Goal: Navigation & Orientation: Find specific page/section

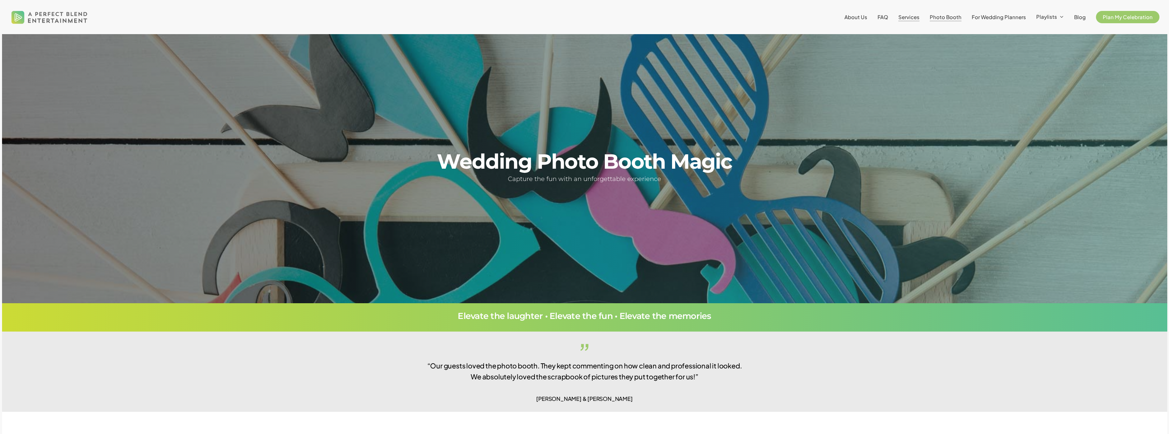
click at [919, 19] on span "Services" at bounding box center [908, 17] width 21 height 6
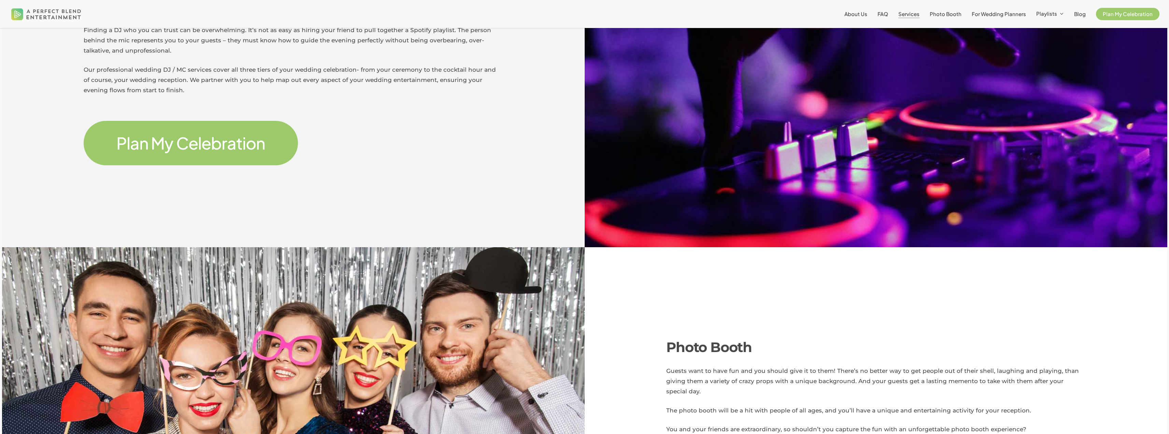
scroll to position [512, 0]
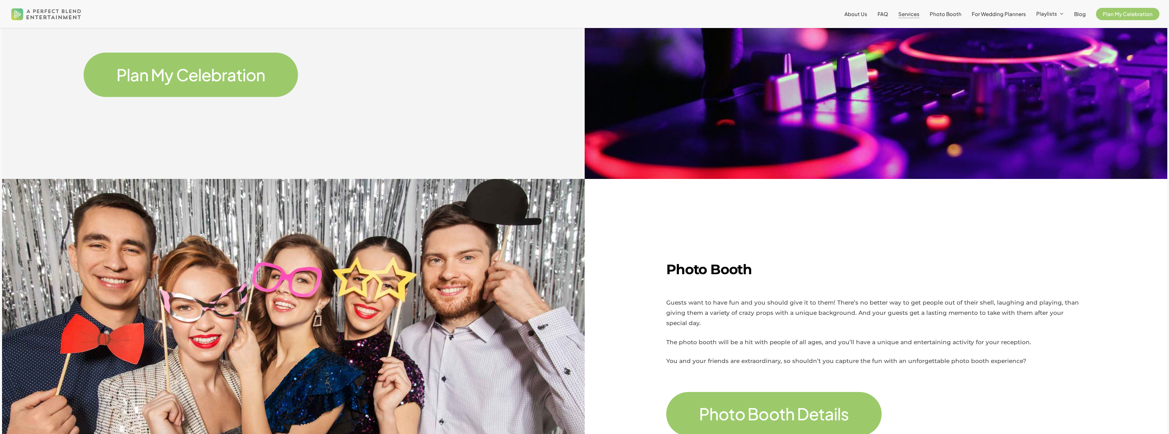
click at [173, 74] on span "P l a n M y C e l e b r a t i o n" at bounding box center [190, 74] width 149 height 21
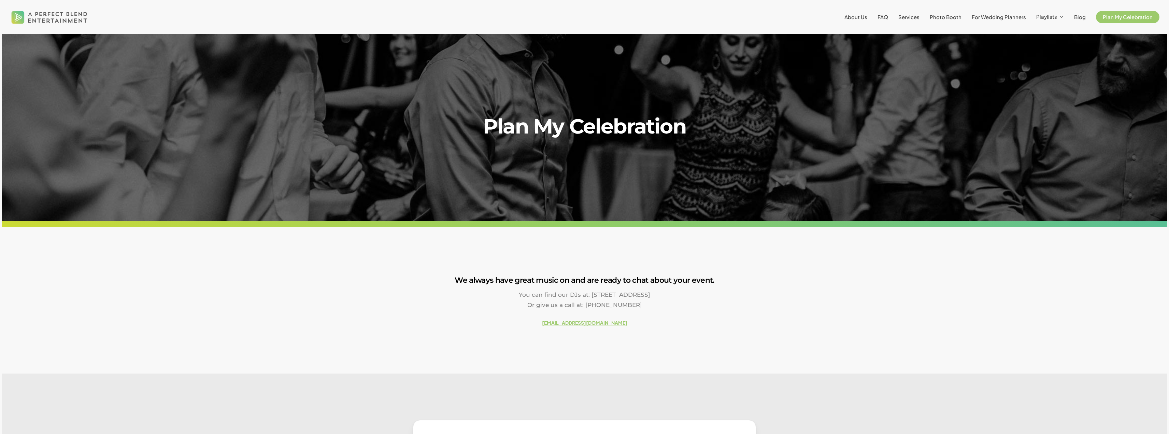
click at [917, 18] on span "Services" at bounding box center [908, 17] width 21 height 6
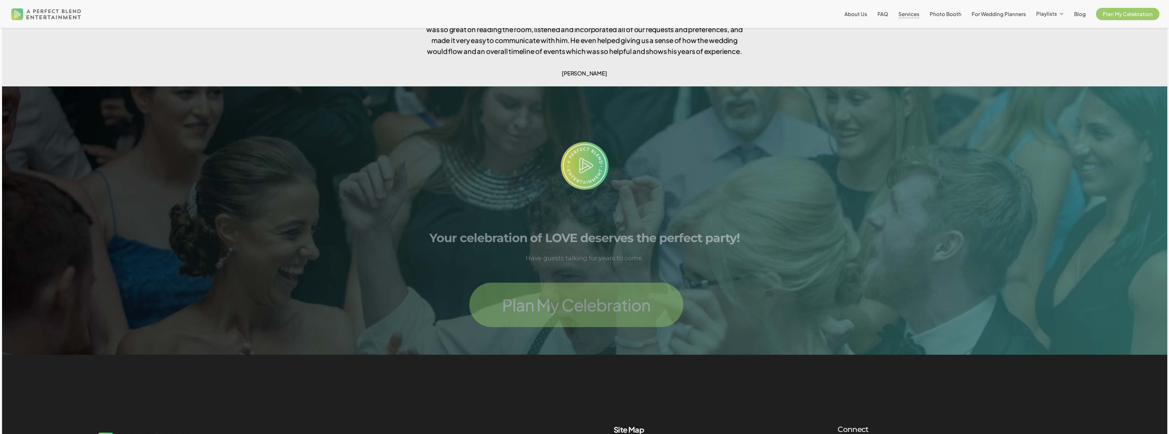
scroll to position [1877, 0]
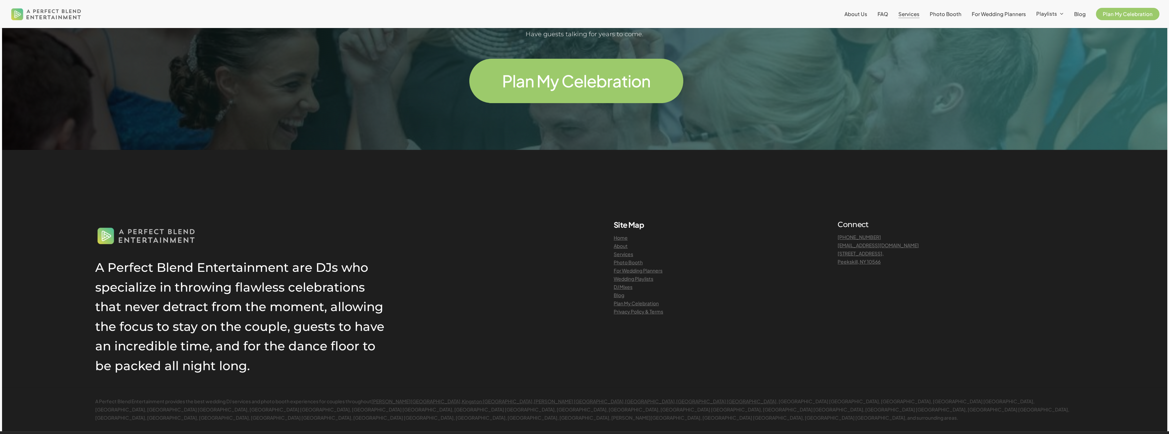
drag, startPoint x: 498, startPoint y: 209, endPoint x: 507, endPoint y: 207, distance: 8.8
